Goal: Register for event/course

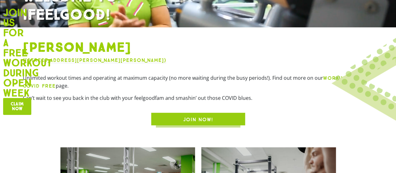
click at [176, 120] on span "JOIN NOW!" at bounding box center [198, 120] width 64 height 8
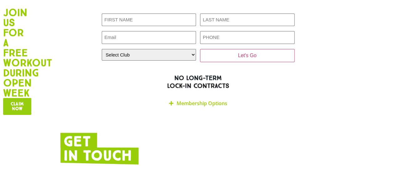
scroll to position [1264, 0]
click at [205, 100] on link "Membership Options" at bounding box center [202, 103] width 51 height 7
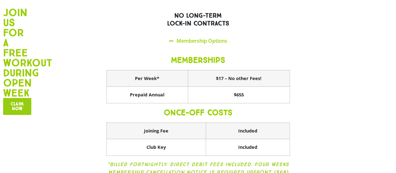
scroll to position [1329, 0]
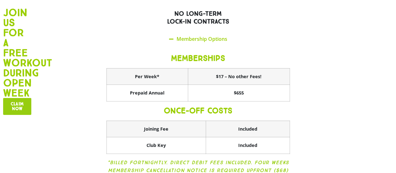
click at [355, 88] on section "Join now. First NAME (Required) LAST NAME (Required) Email (Required) PHONE (Re…" at bounding box center [198, 57] width 396 height 274
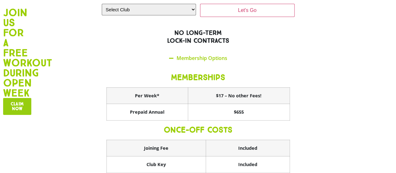
scroll to position [1309, 0]
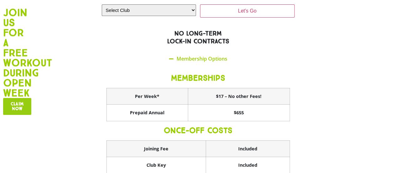
click at [18, 107] on span "Claim now" at bounding box center [17, 105] width 13 height 9
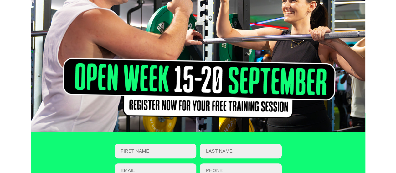
scroll to position [107, 0]
